Goal: Check status

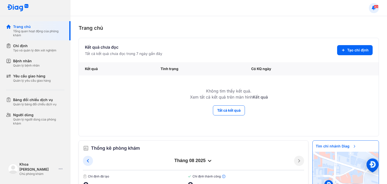
click at [374, 8] on use at bounding box center [374, 8] width 4 height 4
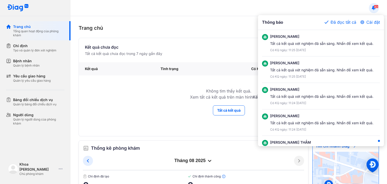
click at [223, 16] on div at bounding box center [193, 92] width 387 height 184
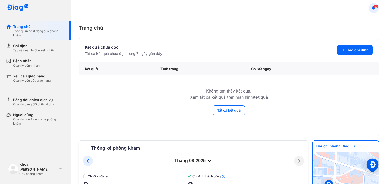
click at [22, 8] on img at bounding box center [18, 8] width 22 height 8
click at [13, 7] on img at bounding box center [18, 8] width 22 height 8
click at [15, 27] on div "Trang chủ" at bounding box center [38, 26] width 51 height 5
click at [24, 29] on div "Tổng quan hoạt động của phòng khám" at bounding box center [38, 33] width 51 height 8
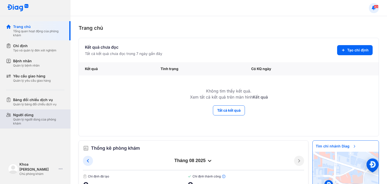
click at [25, 119] on div "Quản lý người dùng của phòng khám" at bounding box center [38, 121] width 51 height 8
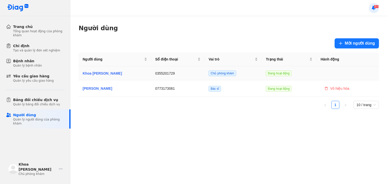
click at [114, 73] on div "Khoa [PERSON_NAME]" at bounding box center [115, 74] width 65 height 6
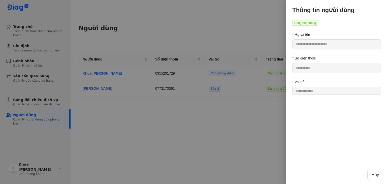
click at [223, 27] on div at bounding box center [193, 92] width 387 height 184
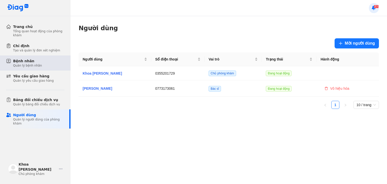
click at [25, 65] on div "Quản lý bệnh nhân" at bounding box center [27, 65] width 29 height 4
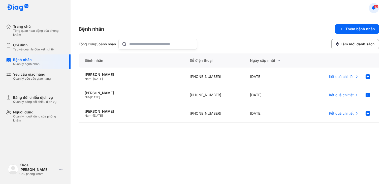
click at [11, 8] on img at bounding box center [18, 8] width 22 height 8
click at [377, 6] on span "83" at bounding box center [376, 7] width 5 height 4
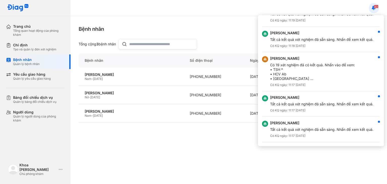
scroll to position [413, 0]
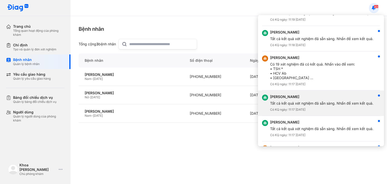
click at [316, 101] on div "Tất cả kết quả xét nghiệm đã sẵn sàng. Nhấn để xem kết quả." at bounding box center [321, 103] width 103 height 5
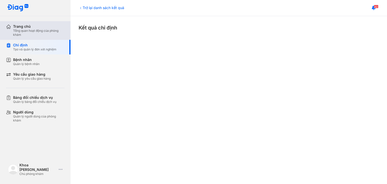
click at [31, 30] on div "Tổng quan hoạt động của phòng khám" at bounding box center [38, 33] width 51 height 8
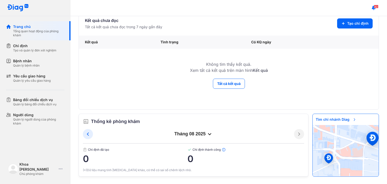
scroll to position [27, 0]
